Goal: Contribute content

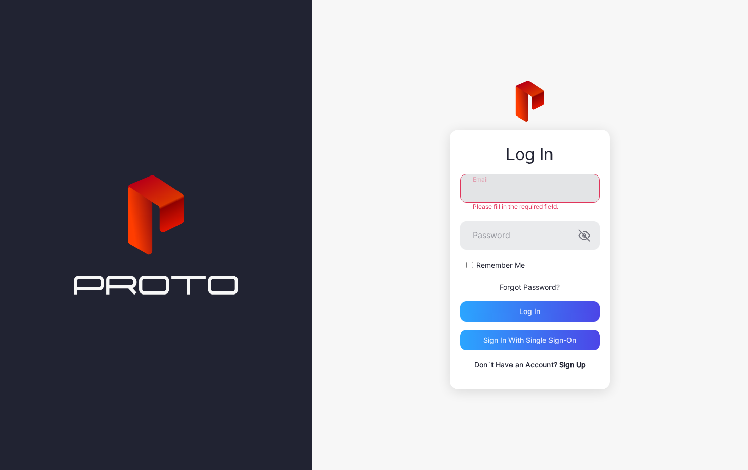
click at [520, 188] on input "Email" at bounding box center [530, 188] width 140 height 29
click at [500, 193] on input "Email" at bounding box center [530, 188] width 140 height 29
type input "**********"
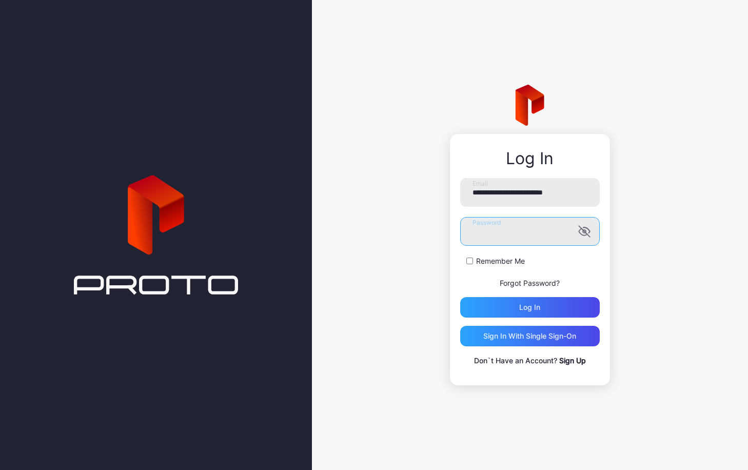
click at [460, 297] on button "Log in" at bounding box center [530, 307] width 140 height 21
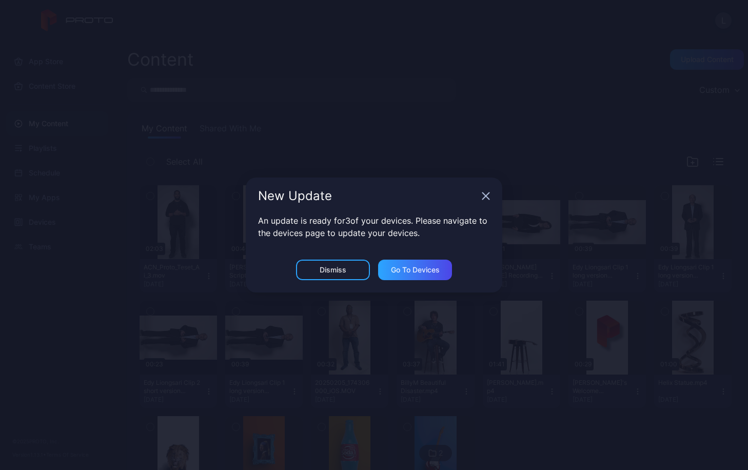
click at [485, 195] on icon "button" at bounding box center [486, 196] width 8 height 8
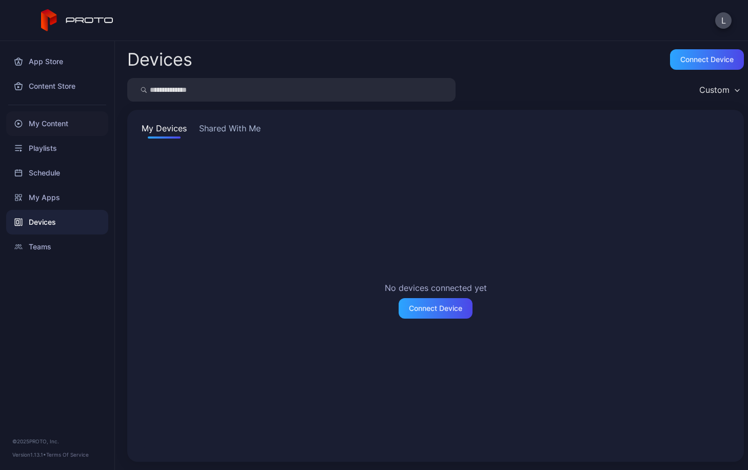
click at [49, 123] on div "My Content" at bounding box center [57, 123] width 102 height 25
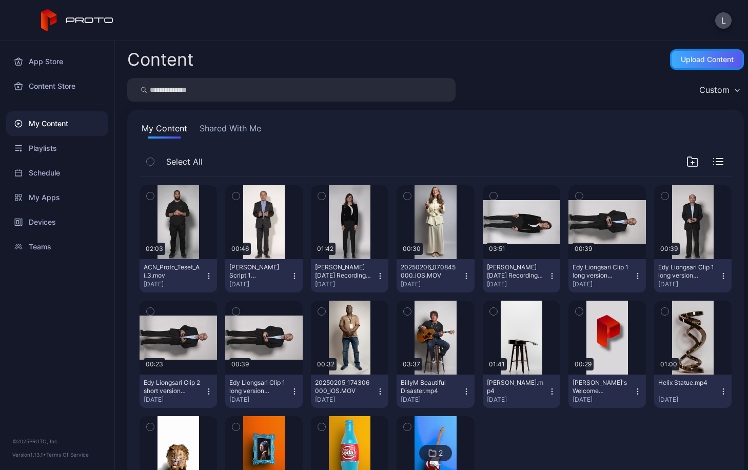
click at [703, 58] on div "Upload Content" at bounding box center [707, 59] width 53 height 8
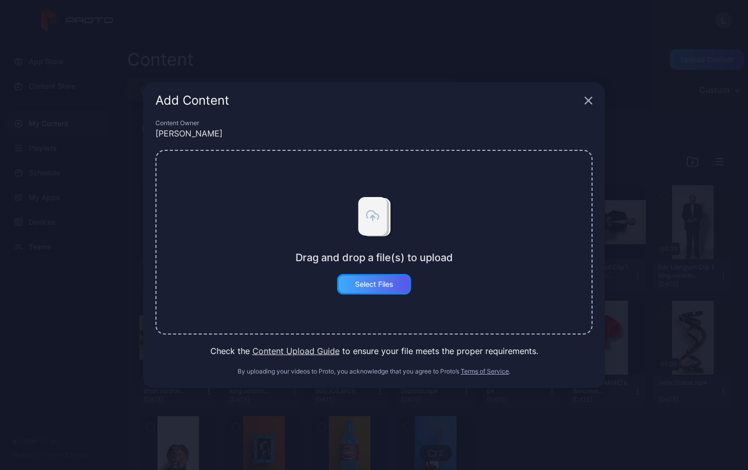
click at [368, 288] on div "Select Files" at bounding box center [374, 284] width 38 height 8
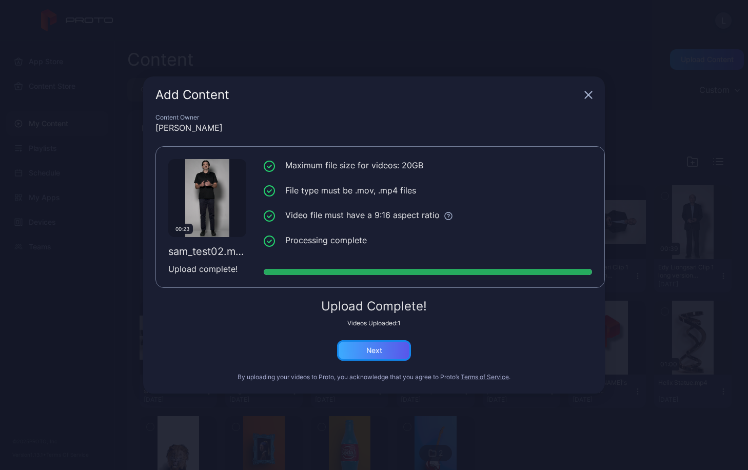
click at [376, 351] on div "Next" at bounding box center [374, 350] width 16 height 8
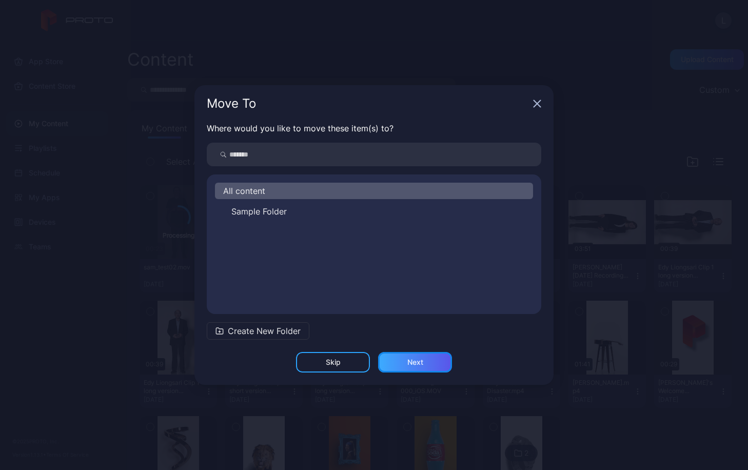
click at [418, 365] on div "Next" at bounding box center [415, 362] width 16 height 8
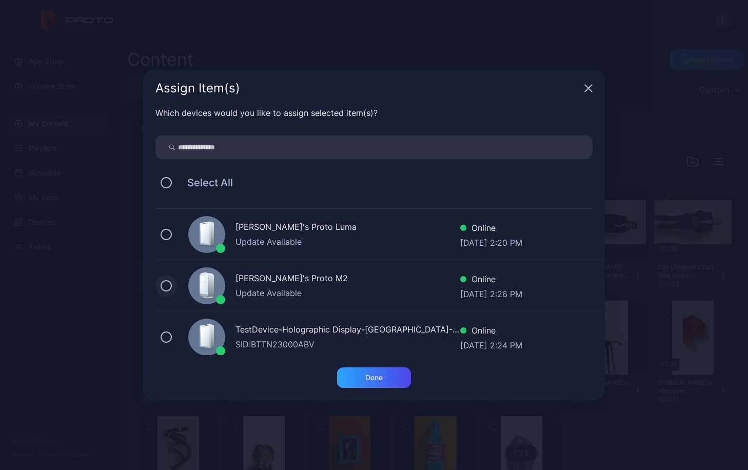
click at [168, 286] on button at bounding box center [166, 285] width 11 height 11
click at [367, 377] on div "Done" at bounding box center [373, 378] width 17 height 8
